Goal: Task Accomplishment & Management: Complete application form

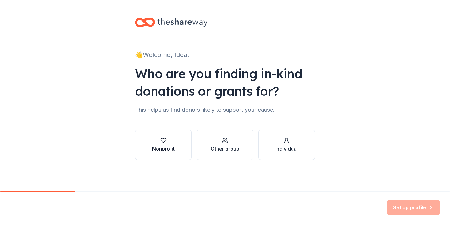
click at [163, 143] on icon "button" at bounding box center [163, 140] width 6 height 6
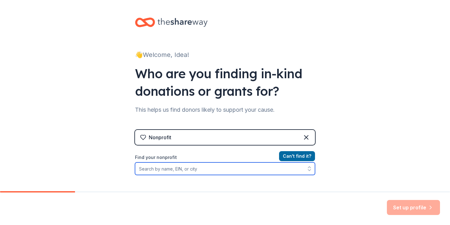
click at [173, 168] on input "Find your nonprofit" at bounding box center [225, 168] width 180 height 13
type input "idea [PERSON_NAME] parent prowl"
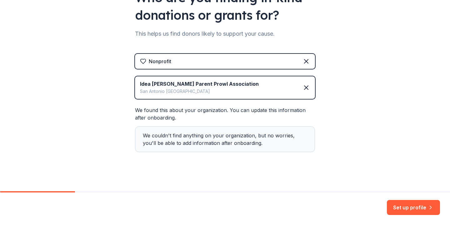
scroll to position [79, 0]
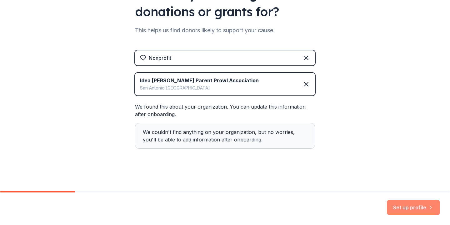
click at [407, 206] on button "Set up profile" at bounding box center [413, 207] width 53 height 15
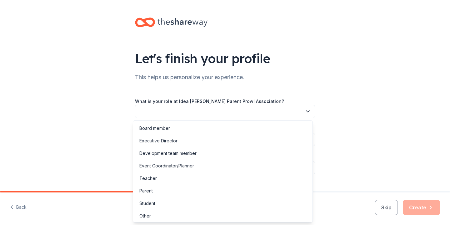
click at [226, 108] on button "button" at bounding box center [225, 111] width 180 height 13
click at [161, 131] on div "Board member" at bounding box center [154, 128] width 31 height 8
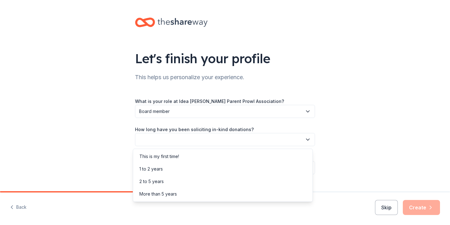
click at [170, 139] on button "button" at bounding box center [225, 139] width 180 height 13
click at [160, 160] on div "This is my first time!" at bounding box center [159, 157] width 40 height 8
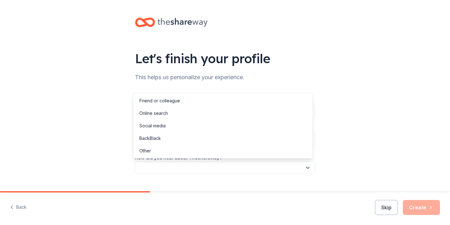
click at [165, 165] on button "button" at bounding box center [225, 167] width 180 height 13
click at [159, 116] on div "Online search" at bounding box center [153, 113] width 28 height 8
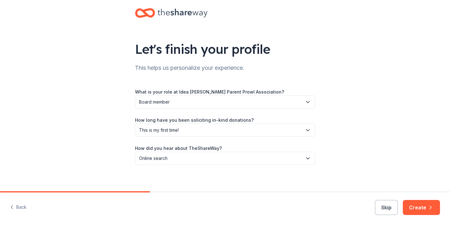
scroll to position [13, 0]
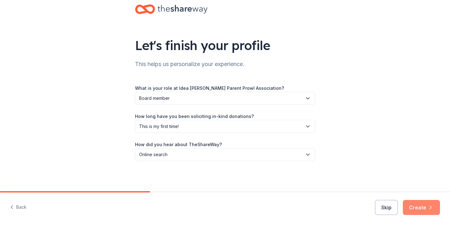
click at [410, 207] on button "Create" at bounding box center [421, 207] width 37 height 15
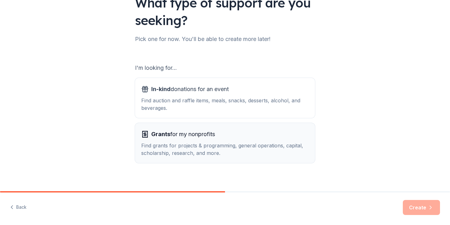
scroll to position [61, 0]
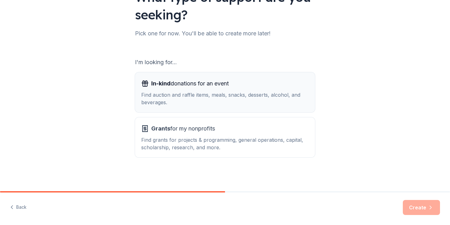
click at [187, 81] on span "In-kind donations for an event" at bounding box center [190, 83] width 78 height 10
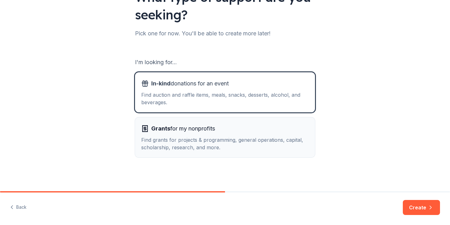
click at [192, 136] on div "Find grants for projects & programming, general operations, capital, scholarshi…" at bounding box center [225, 143] width 168 height 15
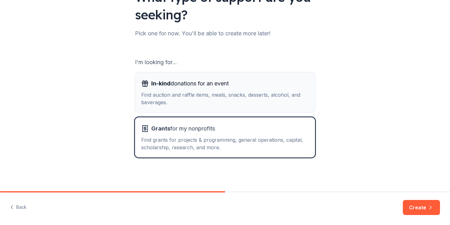
click at [201, 90] on div "In-kind donations for an event Find auction and raffle items, meals, snacks, de…" at bounding box center [225, 92] width 168 height 28
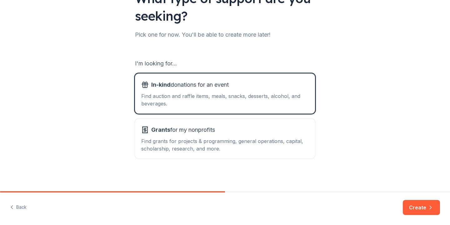
scroll to position [59, 0]
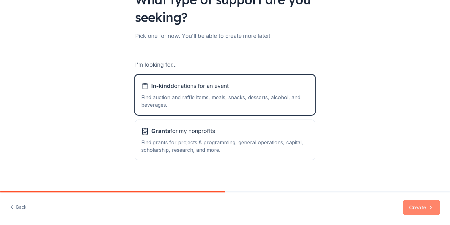
click at [419, 207] on button "Create" at bounding box center [421, 207] width 37 height 15
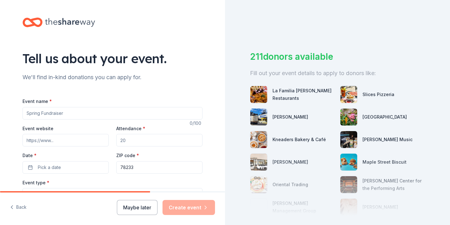
click at [72, 110] on input "Event name *" at bounding box center [113, 113] width 180 height 13
type input "F"
click at [82, 109] on input "Event name *" at bounding box center [113, 113] width 180 height 13
type input "Loteria"
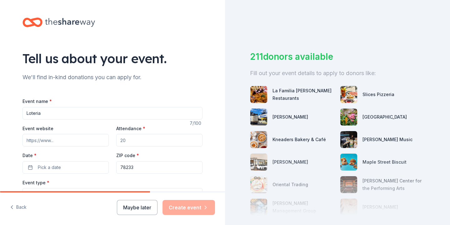
click at [140, 141] on input "Attendance *" at bounding box center [159, 140] width 86 height 13
type input "30"
click at [71, 169] on button "Pick a date" at bounding box center [66, 167] width 86 height 13
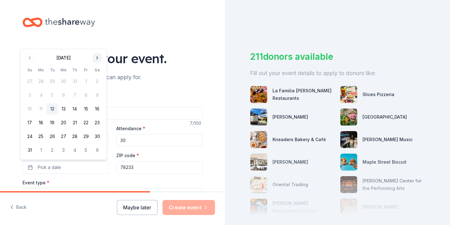
click at [96, 56] on button "Go to next month" at bounding box center [97, 57] width 9 height 9
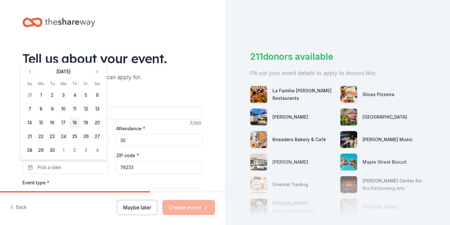
click at [73, 126] on button "18" at bounding box center [74, 122] width 11 height 11
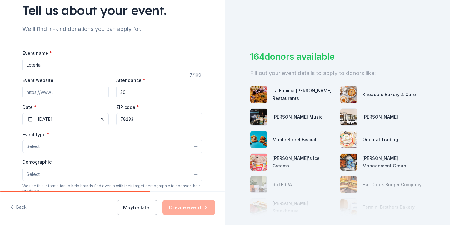
scroll to position [86, 0]
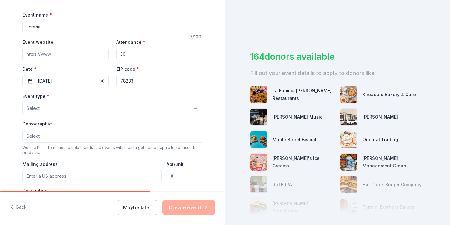
click at [64, 111] on button "Select" at bounding box center [113, 108] width 180 height 13
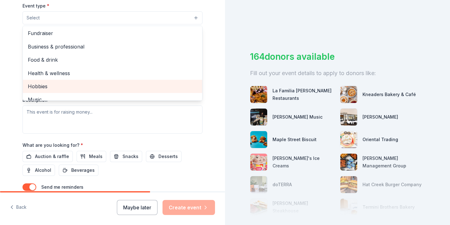
scroll to position [0, 0]
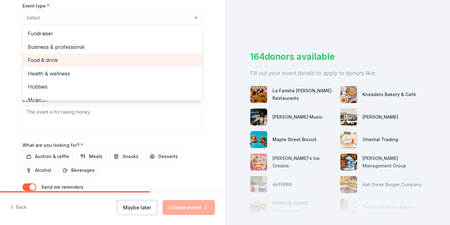
click at [48, 59] on span "Food & drink" at bounding box center [112, 60] width 169 height 8
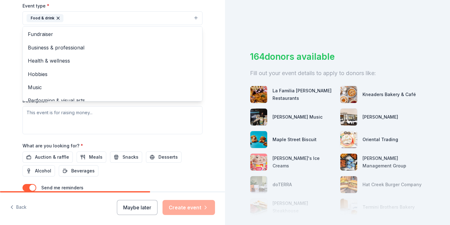
click at [1, 33] on div "Tell us about your event. We'll find in-kind donations you can apply for. Event…" at bounding box center [112, 31] width 225 height 417
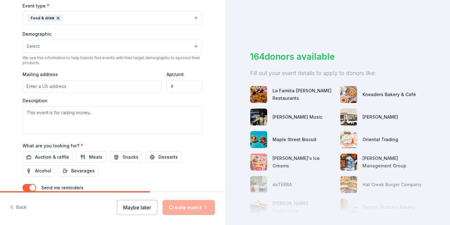
click at [47, 46] on button "Select" at bounding box center [113, 46] width 180 height 13
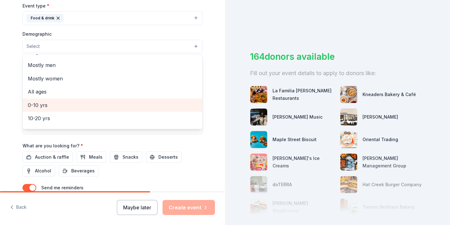
scroll to position [24, 0]
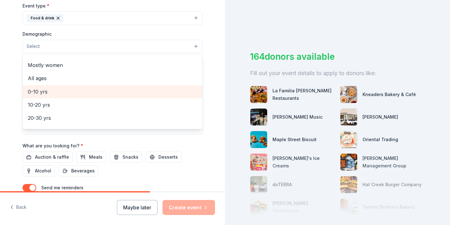
click at [45, 91] on span "0-10 yrs" at bounding box center [112, 92] width 169 height 8
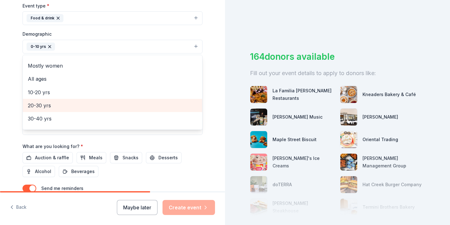
click at [43, 102] on span "20-30 yrs" at bounding box center [112, 105] width 169 height 8
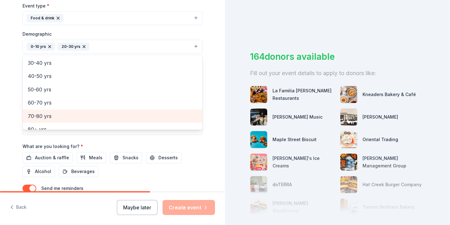
scroll to position [65, 0]
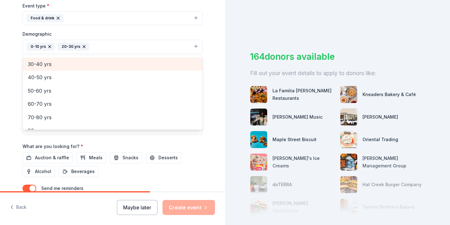
click at [39, 65] on span "30-40 yrs" at bounding box center [112, 64] width 169 height 8
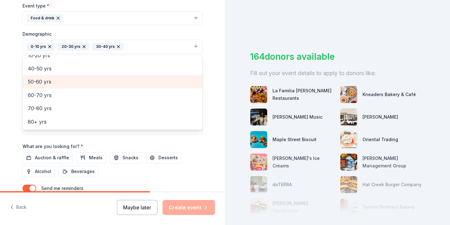
click at [39, 79] on span "50-60 yrs" at bounding box center [112, 82] width 169 height 8
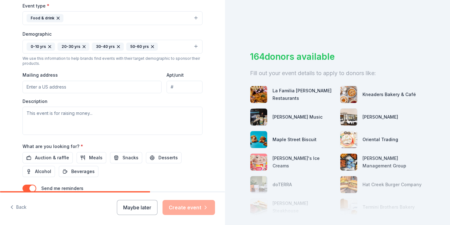
click at [150, 47] on icon "button" at bounding box center [152, 46] width 5 height 5
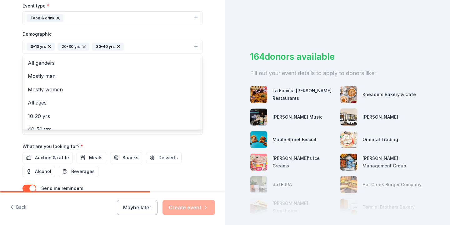
click at [139, 45] on button "0-10 yrs 20-30 yrs 30-40 yrs" at bounding box center [113, 47] width 180 height 14
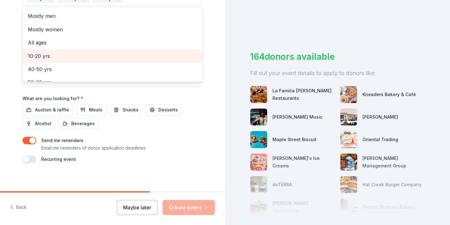
scroll to position [26, 0]
click at [36, 56] on span "40-50 yrs" at bounding box center [112, 55] width 169 height 8
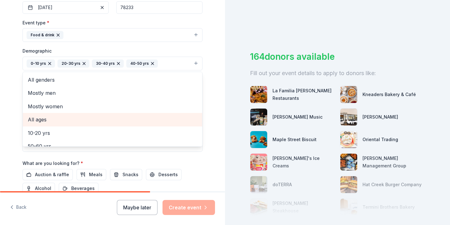
scroll to position [119, 0]
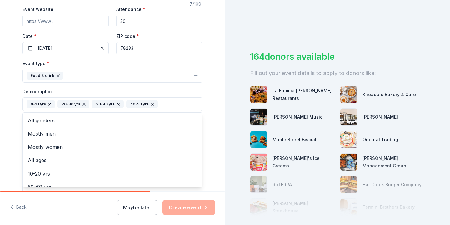
click at [167, 105] on button "0-10 yrs 20-30 yrs 30-40 yrs 40-50 yrs" at bounding box center [113, 104] width 180 height 14
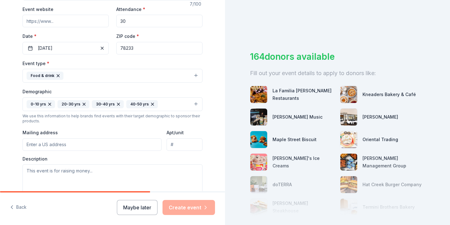
click at [162, 103] on button "0-10 yrs 20-30 yrs 30-40 yrs 40-50 yrs" at bounding box center [113, 104] width 180 height 14
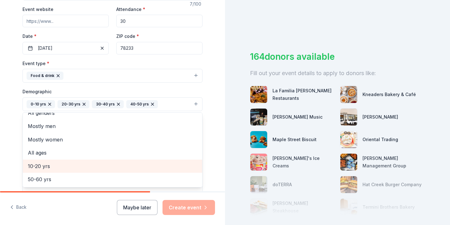
scroll to position [7, 0]
click at [38, 159] on div "All ages" at bounding box center [112, 152] width 179 height 13
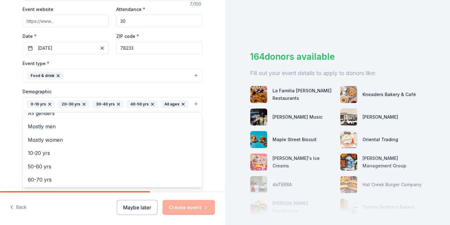
click at [150, 103] on icon "button" at bounding box center [152, 104] width 5 height 5
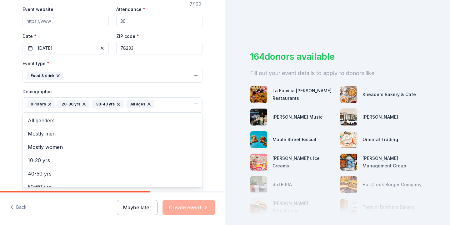
click at [118, 103] on div "30-40 yrs" at bounding box center [108, 104] width 32 height 8
click at [116, 104] on icon "button" at bounding box center [118, 104] width 5 height 5
drag, startPoint x: 79, startPoint y: 104, endPoint x: 68, endPoint y: 103, distance: 10.9
click at [82, 103] on icon "button" at bounding box center [84, 104] width 5 height 5
click at [48, 103] on icon "button" at bounding box center [49, 104] width 3 height 3
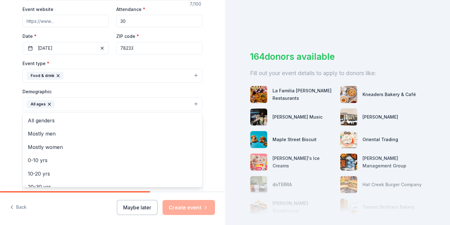
click at [84, 103] on button "All ages" at bounding box center [113, 104] width 180 height 14
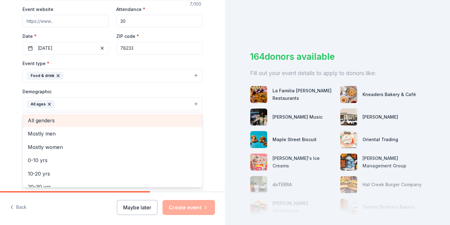
click at [46, 121] on span "All genders" at bounding box center [112, 120] width 169 height 8
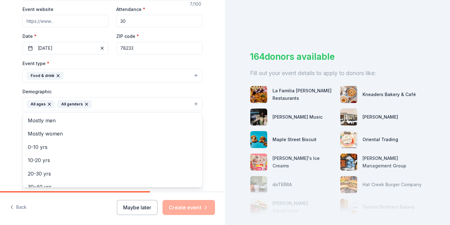
click at [8, 122] on div "Tell us about your event. We'll find in-kind donations you can apply for. Event…" at bounding box center [112, 89] width 225 height 417
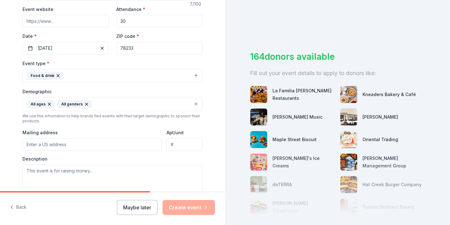
click at [50, 148] on input "Mailing address" at bounding box center [92, 144] width 139 height 13
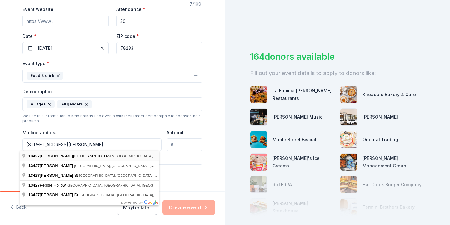
type input "13427 Judson Road, San Antonio, TX, 78233"
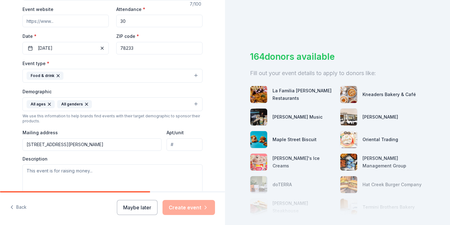
click at [128, 125] on div "Event type * Food & drink Demographic All ages All genders We use this informat…" at bounding box center [113, 125] width 180 height 133
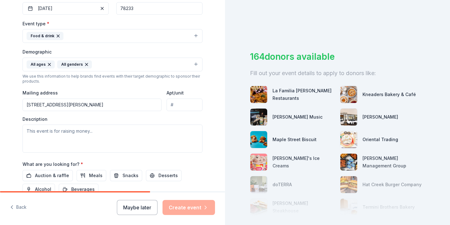
scroll to position [161, 0]
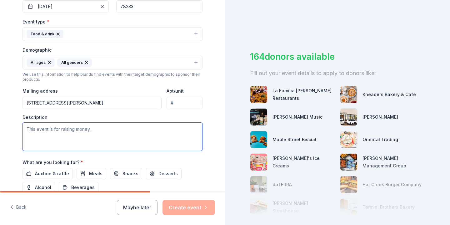
click at [96, 127] on textarea at bounding box center [113, 137] width 180 height 28
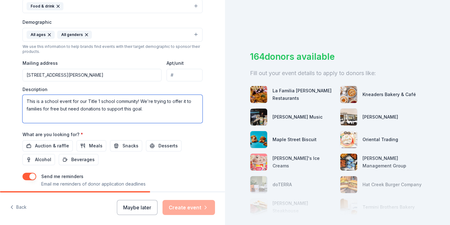
scroll to position [191, 0]
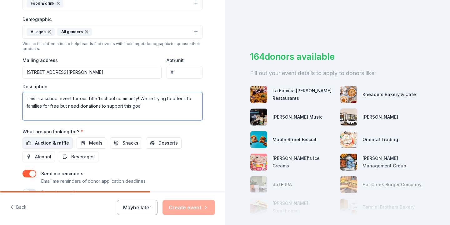
type textarea "This is a school event for our Title 1 school community! We're trying to offer …"
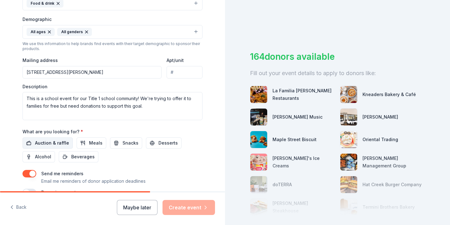
click at [48, 143] on span "Auction & raffle" at bounding box center [52, 143] width 34 height 8
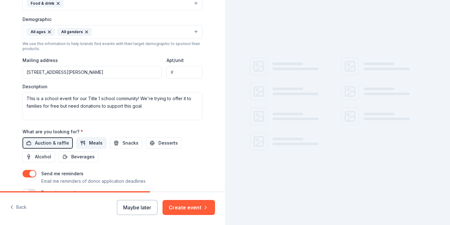
click at [92, 144] on span "Meals" at bounding box center [95, 143] width 13 height 8
click at [130, 144] on span "Snacks" at bounding box center [131, 143] width 16 height 8
click at [96, 142] on span "Meals" at bounding box center [95, 143] width 13 height 8
click at [159, 144] on span "Desserts" at bounding box center [168, 143] width 19 height 8
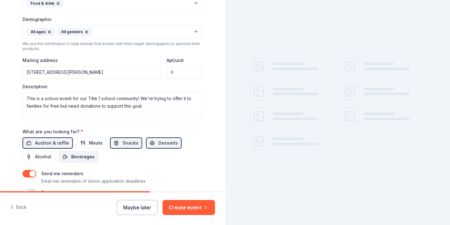
click at [75, 155] on span "Beverages" at bounding box center [82, 157] width 23 height 8
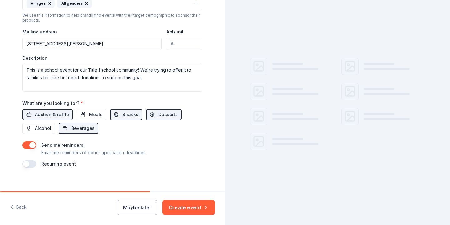
scroll to position [226, 0]
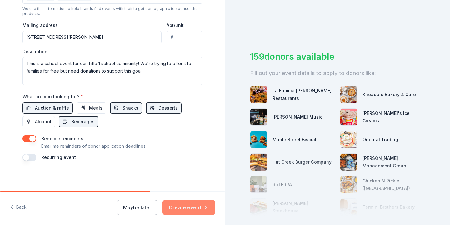
click at [175, 206] on button "Create event" at bounding box center [189, 207] width 53 height 15
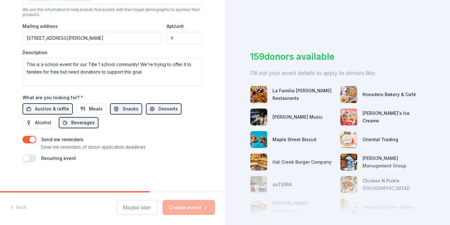
scroll to position [225, 0]
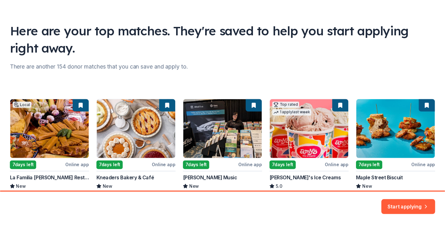
scroll to position [72, 0]
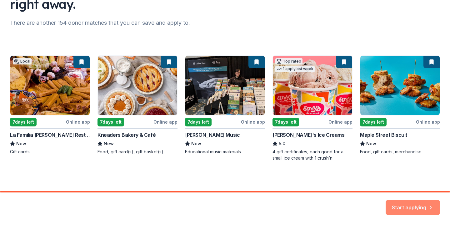
click at [398, 205] on button "Start applying" at bounding box center [413, 203] width 54 height 15
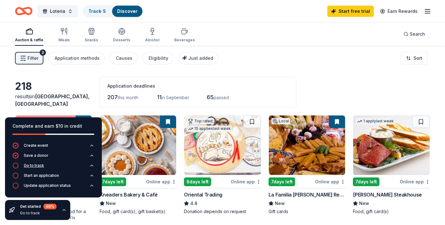
click at [29, 167] on div "Go to track" at bounding box center [34, 165] width 20 height 5
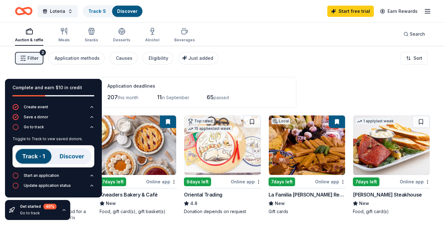
click at [43, 155] on img at bounding box center [54, 156] width 82 height 22
click at [70, 156] on img at bounding box center [54, 156] width 82 height 22
click at [95, 11] on link "Track · 5" at bounding box center [97, 10] width 18 height 5
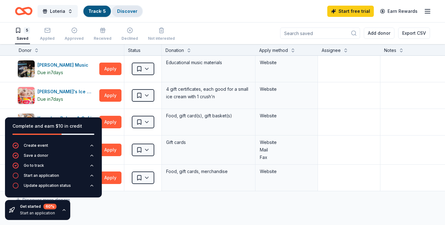
click at [120, 12] on link "Discover" at bounding box center [127, 10] width 20 height 5
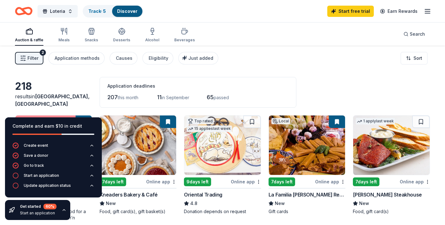
click at [45, 174] on div "Start an application" at bounding box center [41, 175] width 35 height 5
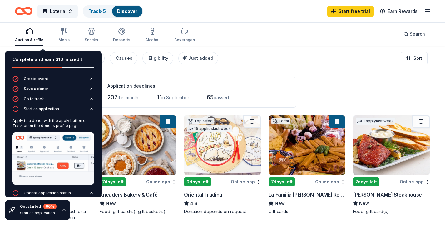
click at [242, 68] on div "Filter 2 Application methods Causes Eligibility Just added Sort" at bounding box center [222, 58] width 445 height 25
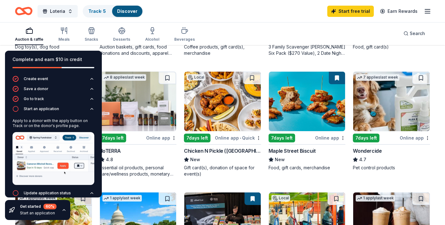
scroll to position [285, 0]
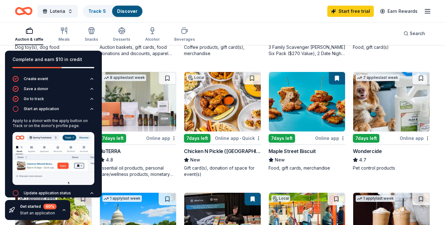
click at [320, 118] on img at bounding box center [307, 101] width 77 height 59
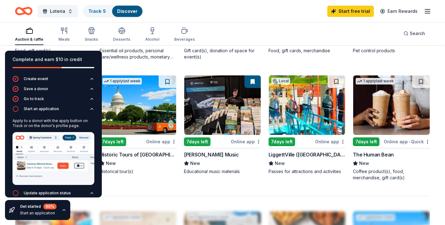
scroll to position [412, 0]
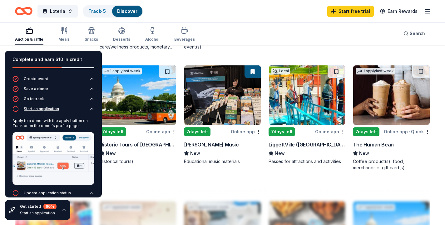
click at [49, 108] on div "Start an application" at bounding box center [41, 108] width 35 height 5
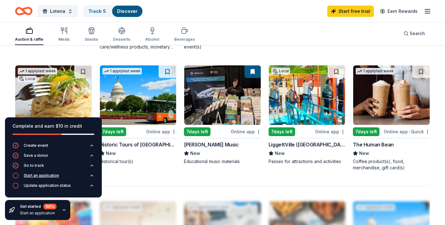
click at [17, 176] on icon "button" at bounding box center [16, 175] width 6 height 6
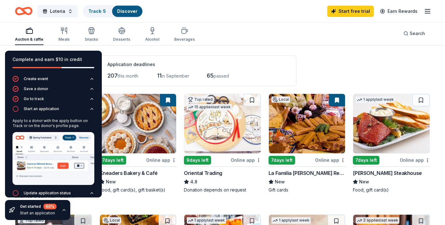
scroll to position [0, 0]
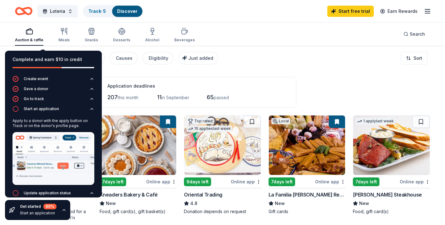
click at [231, 77] on div "Application deadlines 207 this month 11 in September 65 passed" at bounding box center [198, 92] width 197 height 31
click at [56, 190] on div "Update application status" at bounding box center [47, 192] width 47 height 5
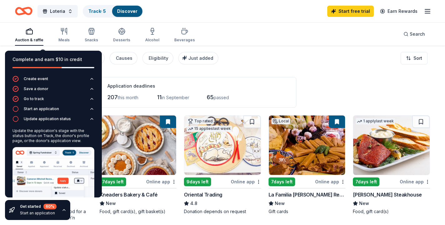
click at [34, 211] on div "Start an application" at bounding box center [38, 212] width 37 height 5
click at [66, 209] on icon "button" at bounding box center [64, 209] width 5 height 5
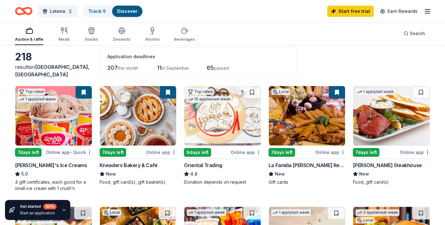
scroll to position [43, 0]
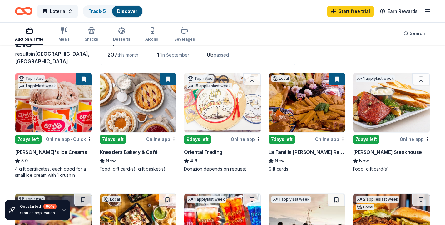
click at [67, 113] on img at bounding box center [53, 102] width 77 height 59
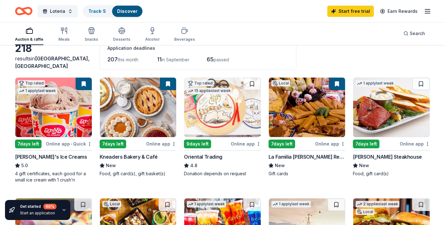
scroll to position [38, 0]
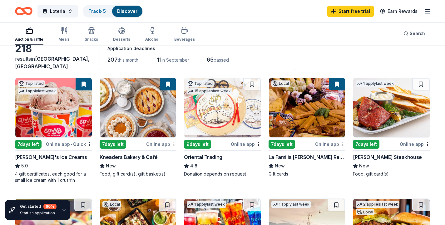
click at [241, 119] on img at bounding box center [222, 107] width 77 height 59
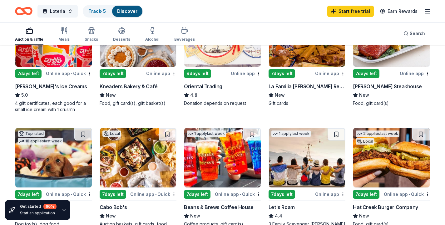
scroll to position [108, 0]
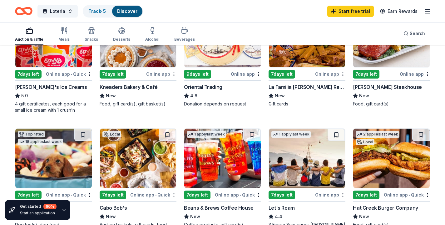
click at [385, 62] on img at bounding box center [392, 37] width 77 height 59
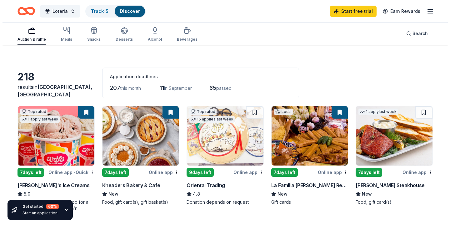
scroll to position [0, 0]
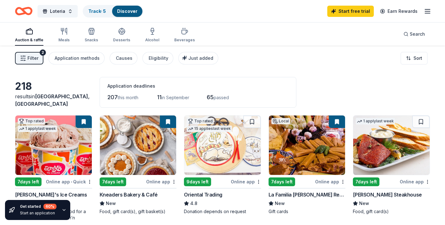
click at [40, 59] on button "Filter 2" at bounding box center [29, 58] width 28 height 13
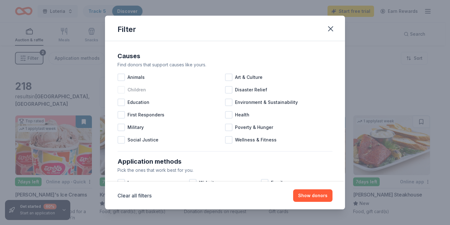
click at [128, 91] on span "Children" at bounding box center [137, 90] width 18 height 8
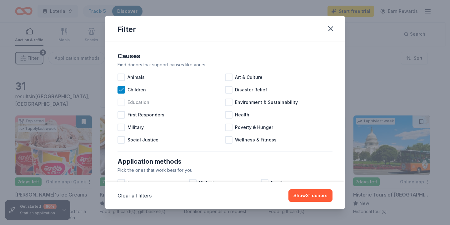
click at [133, 101] on span "Education" at bounding box center [139, 102] width 22 height 8
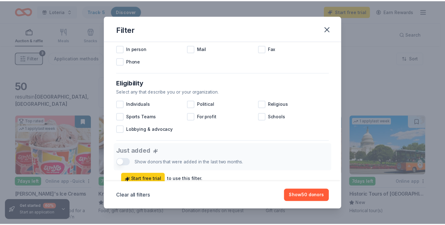
scroll to position [164, 0]
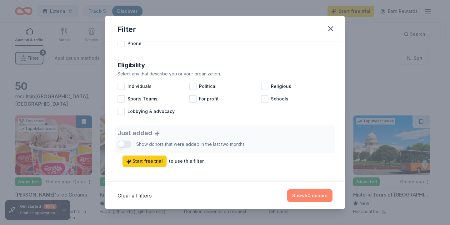
click at [315, 197] on button "Show 50 donors" at bounding box center [309, 195] width 45 height 13
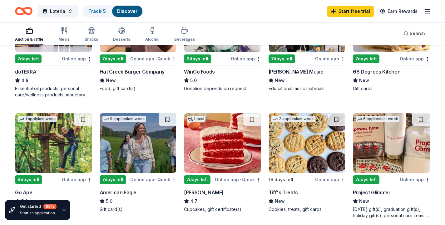
scroll to position [264, 0]
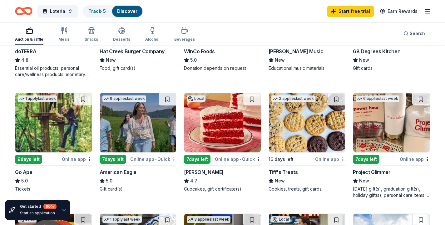
click at [156, 119] on img at bounding box center [138, 122] width 77 height 59
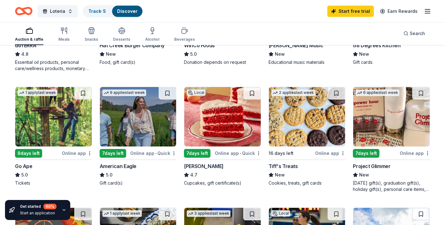
scroll to position [271, 0]
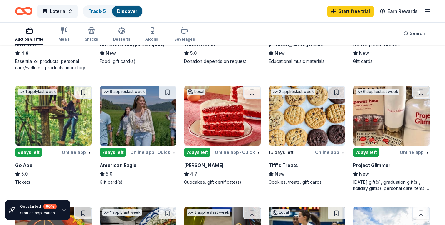
click at [298, 119] on img at bounding box center [307, 115] width 77 height 59
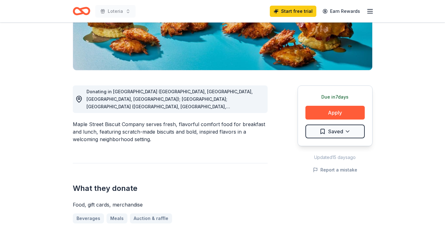
scroll to position [121, 0]
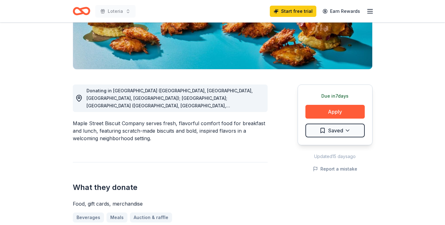
click at [238, 105] on span "Donating in AL (Daphne, Homewood, Madison, Mobile); FL; GA (Alpharetta, Atlanta…" at bounding box center [170, 150] width 166 height 125
click at [77, 97] on icon at bounding box center [79, 98] width 5 height 6
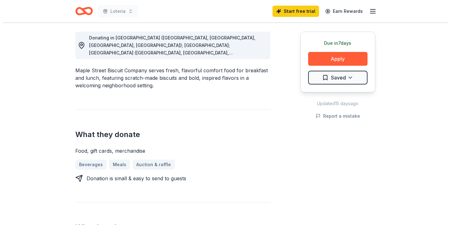
scroll to position [174, 0]
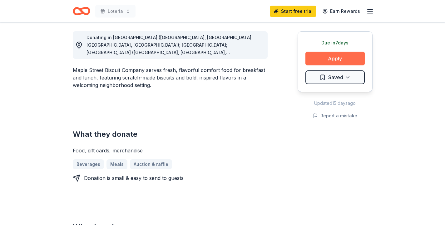
click at [333, 59] on button "Apply" at bounding box center [335, 59] width 59 height 14
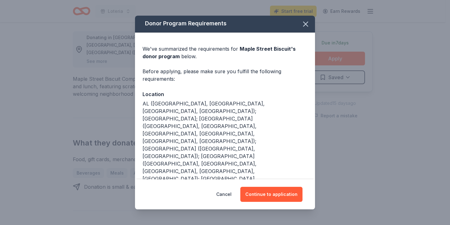
scroll to position [1, 0]
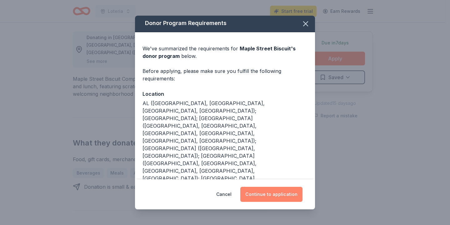
click at [270, 195] on button "Continue to application" at bounding box center [271, 194] width 62 height 15
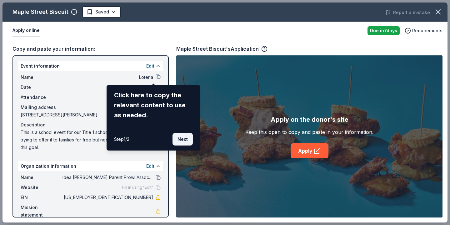
click at [189, 137] on button "Next" at bounding box center [183, 139] width 20 height 13
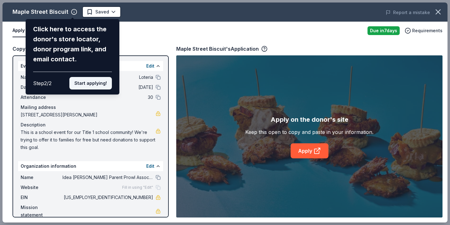
click at [96, 84] on button "Start applying!" at bounding box center [90, 83] width 43 height 13
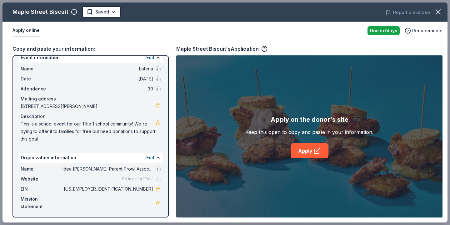
scroll to position [8, 0]
click at [144, 201] on div "Mission statement" at bounding box center [91, 202] width 140 height 15
click at [24, 200] on span "Mission statement" at bounding box center [42, 202] width 42 height 15
click at [146, 159] on button "Edit" at bounding box center [150, 158] width 8 height 8
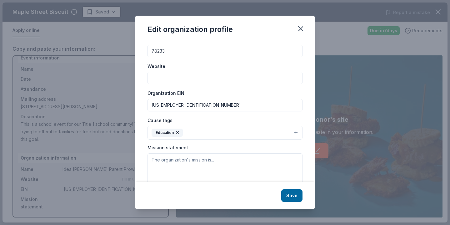
scroll to position [69, 0]
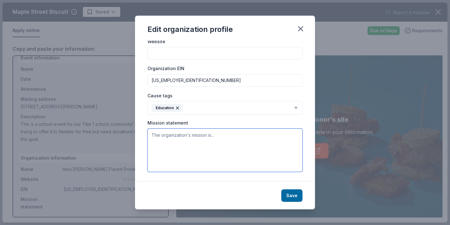
click at [174, 141] on textarea at bounding box center [225, 149] width 155 height 43
paste textarea "The parent prowl alignment is organized for the purpose of supporting the educa…"
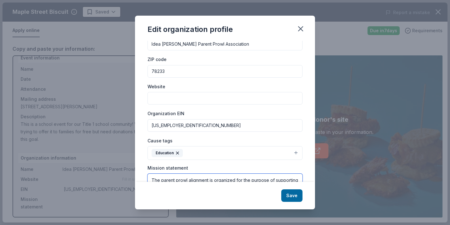
scroll to position [0, 0]
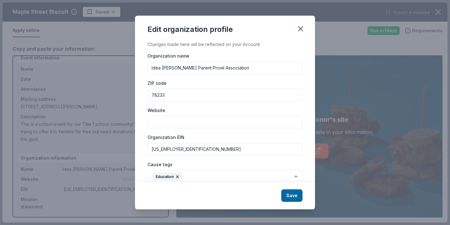
type textarea "The parent prowl alignment is organized for the purpose of supporting the educa…"
click at [175, 124] on input "Website" at bounding box center [225, 122] width 155 height 13
click at [285, 192] on button "Save" at bounding box center [291, 195] width 21 height 13
click at [198, 121] on input "ideajudsonppa.com1" at bounding box center [225, 122] width 155 height 13
type input "[DOMAIN_NAME]"
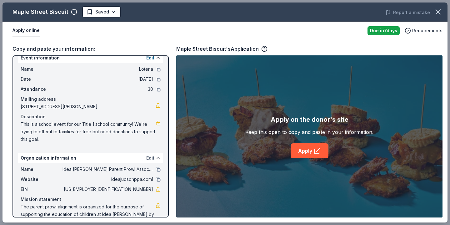
click at [146, 155] on button "Edit" at bounding box center [150, 158] width 8 height 8
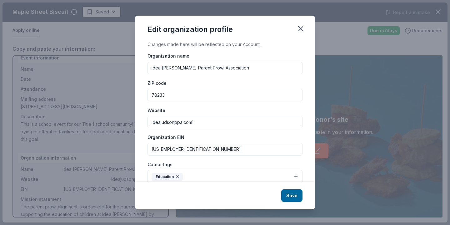
click at [201, 123] on input "ideajudsonppa.com1" at bounding box center [225, 122] width 155 height 13
type input "[DOMAIN_NAME]"
click at [289, 199] on button "Save" at bounding box center [291, 195] width 21 height 13
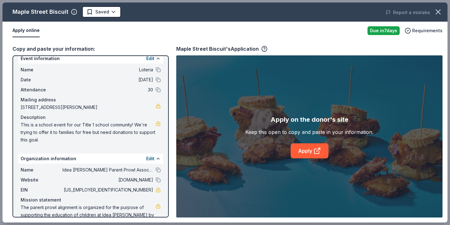
scroll to position [24, 0]
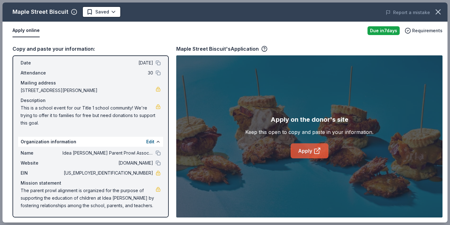
click at [299, 150] on link "Apply" at bounding box center [310, 150] width 38 height 15
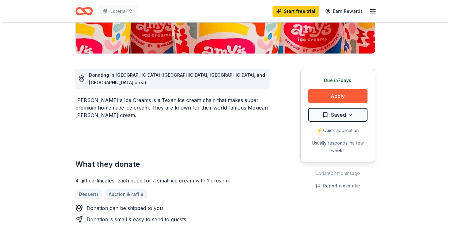
scroll to position [138, 0]
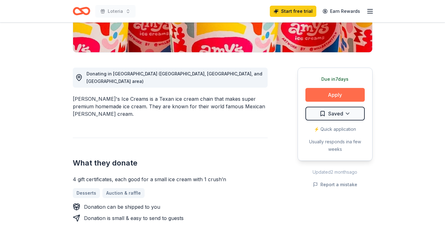
click at [341, 96] on button "Apply" at bounding box center [335, 95] width 59 height 14
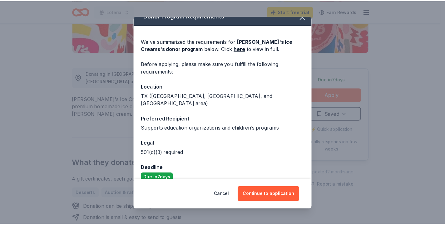
scroll to position [11, 0]
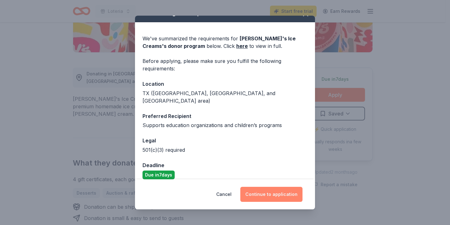
click at [266, 195] on button "Continue to application" at bounding box center [271, 194] width 62 height 15
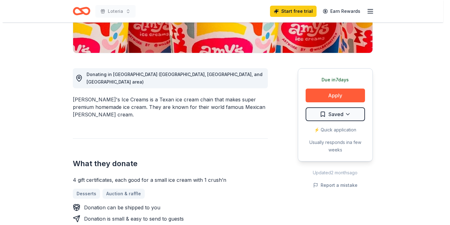
scroll to position [136, 0]
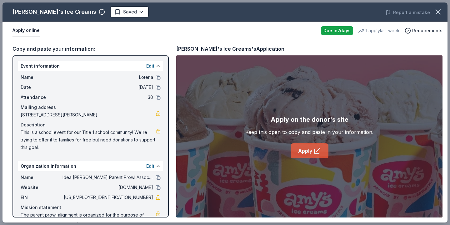
click at [298, 153] on link "Apply" at bounding box center [310, 150] width 38 height 15
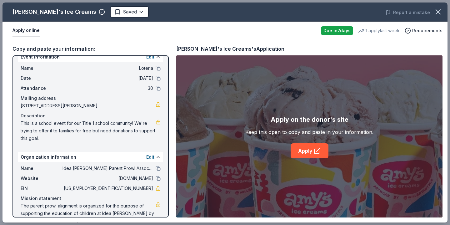
scroll to position [10, 0]
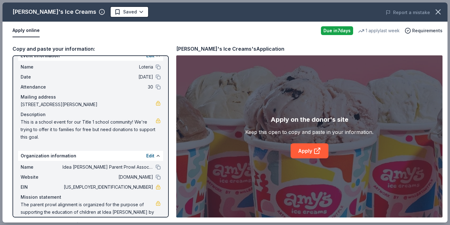
click at [139, 186] on span "[US_EMPLOYER_IDENTIFICATION_NUMBER]" at bounding box center [108, 187] width 91 height 8
click at [139, 187] on span "[US_EMPLOYER_IDENTIFICATION_NUMBER]" at bounding box center [108, 187] width 91 height 8
click at [146, 187] on span "[US_EMPLOYER_IDENTIFICATION_NUMBER]" at bounding box center [108, 187] width 91 height 8
click at [146, 155] on button "Edit" at bounding box center [150, 156] width 8 height 8
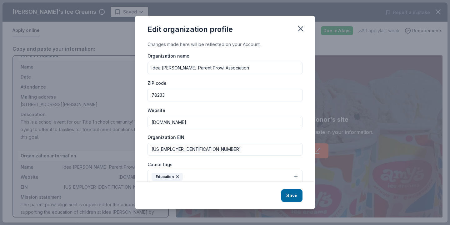
click at [174, 152] on input "[US_EMPLOYER_IDENTIFICATION_NUMBER]" at bounding box center [225, 149] width 155 height 13
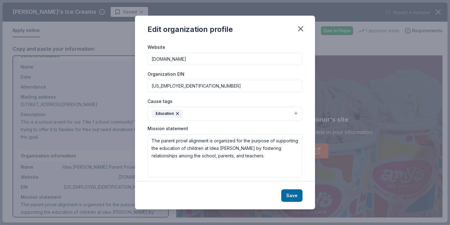
scroll to position [69, 0]
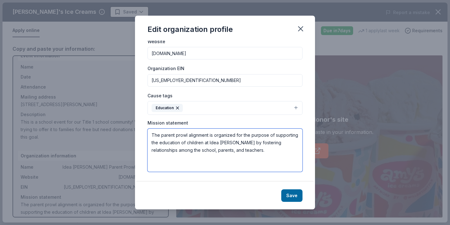
click at [199, 143] on textarea "The parent prowl alignment is organized for the purpose of supporting the educa…" at bounding box center [225, 149] width 155 height 43
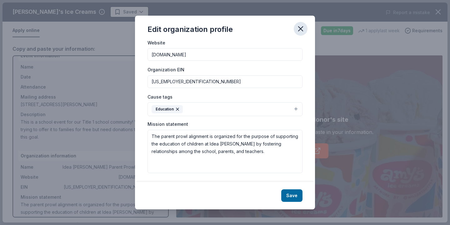
click at [301, 29] on icon "button" at bounding box center [301, 29] width 4 height 4
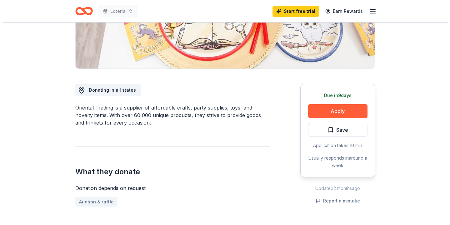
scroll to position [124, 0]
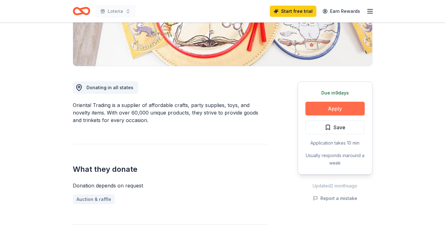
click at [330, 106] on button "Apply" at bounding box center [335, 109] width 59 height 14
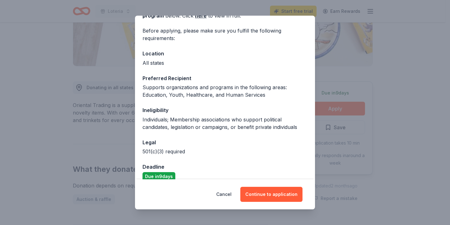
scroll to position [51, 0]
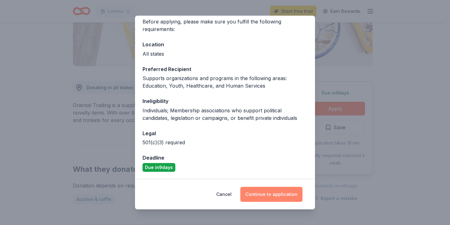
click at [274, 187] on button "Continue to application" at bounding box center [271, 194] width 62 height 15
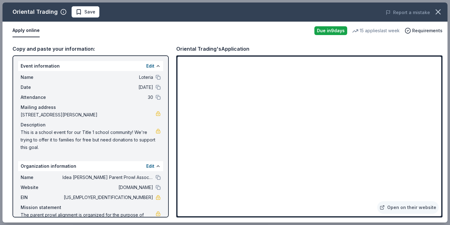
click at [148, 171] on div "Name Idea Judson Parent Prowl Association Website ideajudsonppa.com EIN 33-2835…" at bounding box center [90, 203] width 145 height 65
click at [147, 169] on button "Edit" at bounding box center [150, 166] width 8 height 8
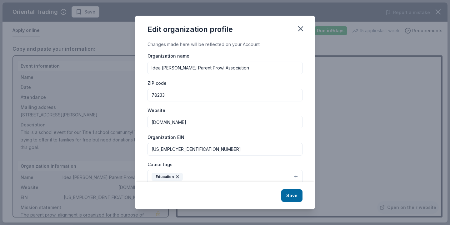
click at [170, 151] on input "[US_EMPLOYER_IDENTIFICATION_NUMBER]" at bounding box center [225, 149] width 155 height 13
click at [304, 25] on icon "button" at bounding box center [300, 28] width 9 height 9
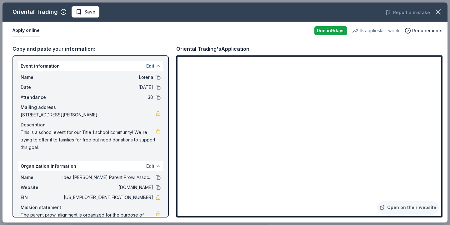
click at [146, 165] on button "Edit" at bounding box center [150, 166] width 8 height 8
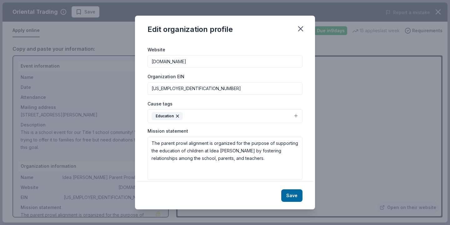
scroll to position [69, 0]
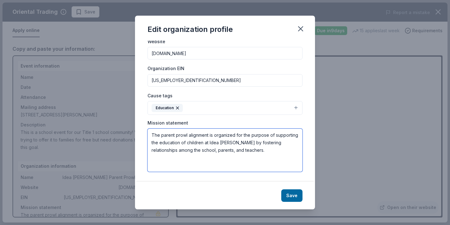
click at [175, 146] on textarea "The parent prowl alignment is organized for the purpose of supporting the educa…" at bounding box center [225, 149] width 155 height 43
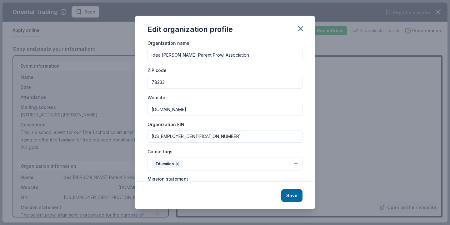
scroll to position [13, 0]
click at [299, 27] on icon "button" at bounding box center [301, 29] width 4 height 4
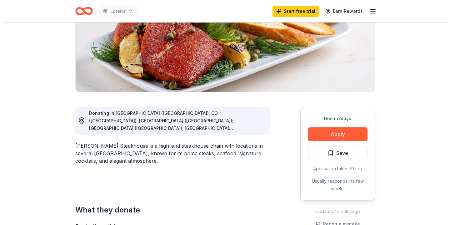
scroll to position [93, 0]
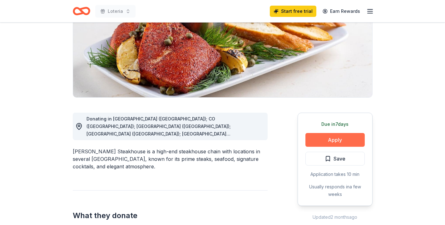
click at [332, 140] on button "Apply" at bounding box center [335, 140] width 59 height 14
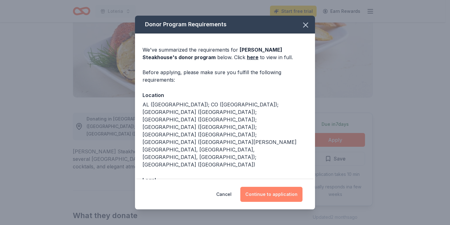
click at [262, 198] on button "Continue to application" at bounding box center [271, 194] width 62 height 15
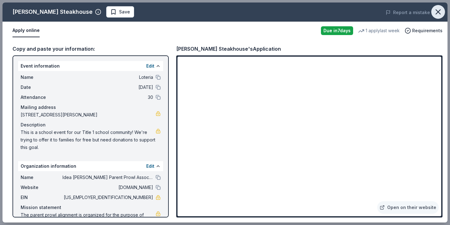
click at [436, 11] on icon "button" at bounding box center [438, 12] width 9 height 9
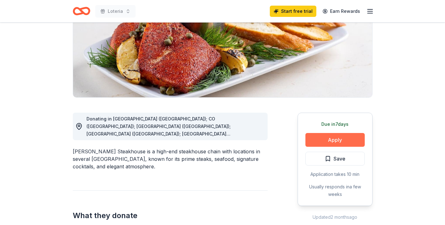
click at [348, 141] on button "Apply" at bounding box center [335, 140] width 59 height 14
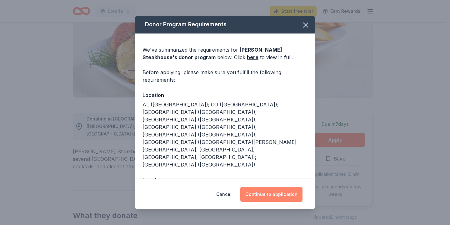
click at [294, 194] on button "Continue to application" at bounding box center [271, 194] width 62 height 15
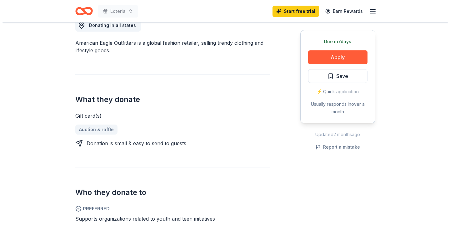
scroll to position [185, 0]
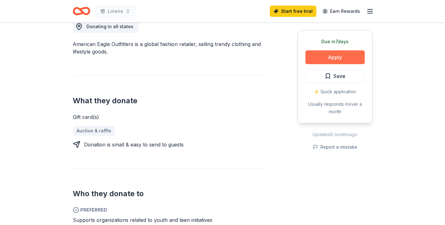
click at [345, 54] on button "Apply" at bounding box center [335, 57] width 59 height 14
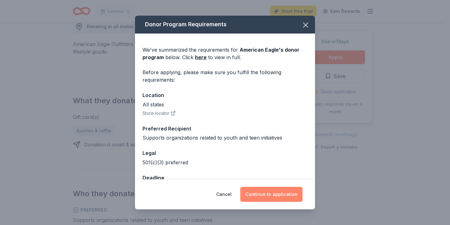
click at [276, 192] on button "Continue to application" at bounding box center [271, 194] width 62 height 15
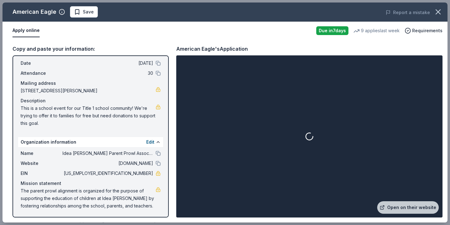
scroll to position [24, 0]
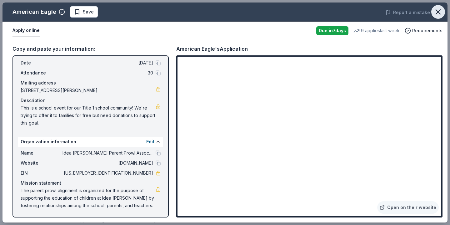
click at [440, 12] on icon "button" at bounding box center [438, 12] width 9 height 9
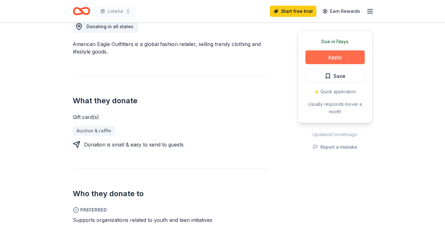
click at [333, 59] on button "Apply" at bounding box center [335, 57] width 59 height 14
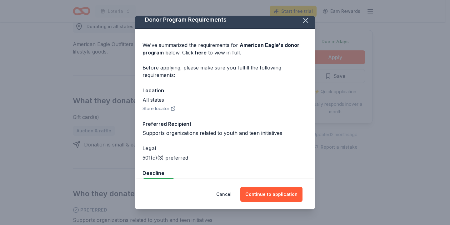
scroll to position [9, 0]
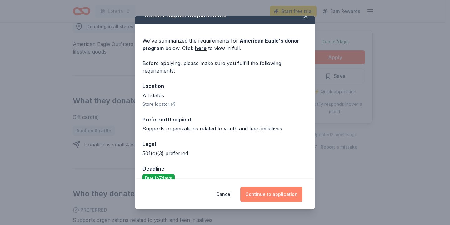
click at [284, 193] on button "Continue to application" at bounding box center [271, 194] width 62 height 15
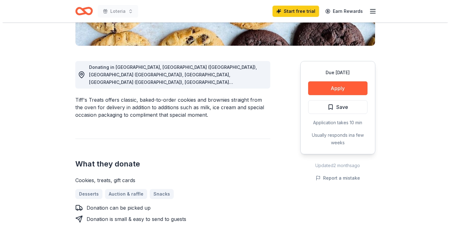
scroll to position [155, 0]
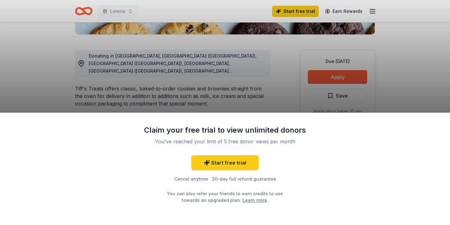
click at [231, 104] on div "Claim your free trial to view unlimited donors You've reached your limit of 5 f…" at bounding box center [225, 112] width 450 height 225
click at [270, 76] on div "Claim your free trial to view unlimited donors You've reached your limit of 5 f…" at bounding box center [225, 112] width 450 height 225
